Goal: Task Accomplishment & Management: Manage account settings

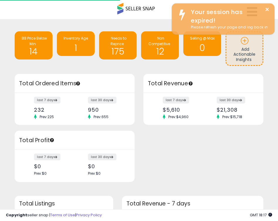
scroll to position [81, 129]
